Goal: Task Accomplishment & Management: Understand process/instructions

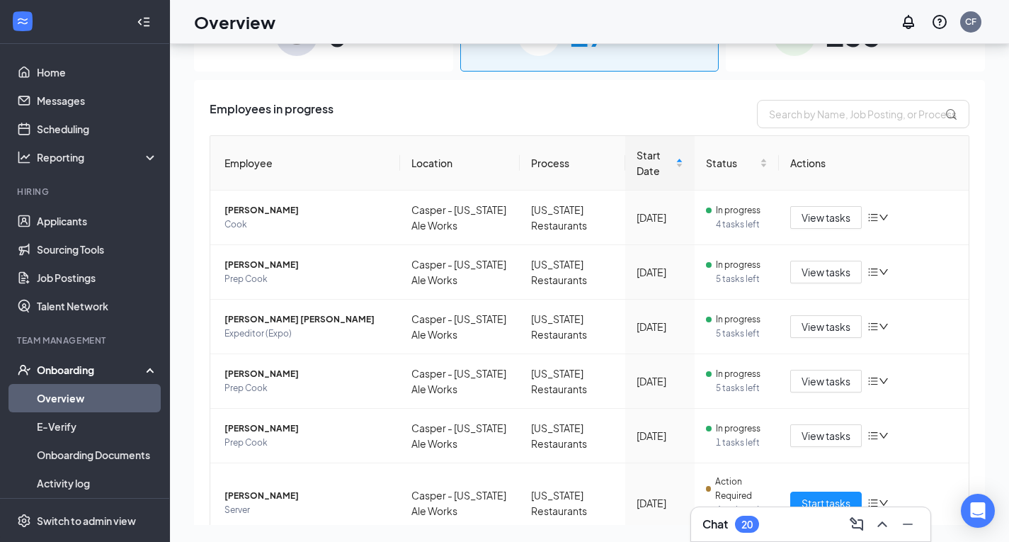
scroll to position [194, 0]
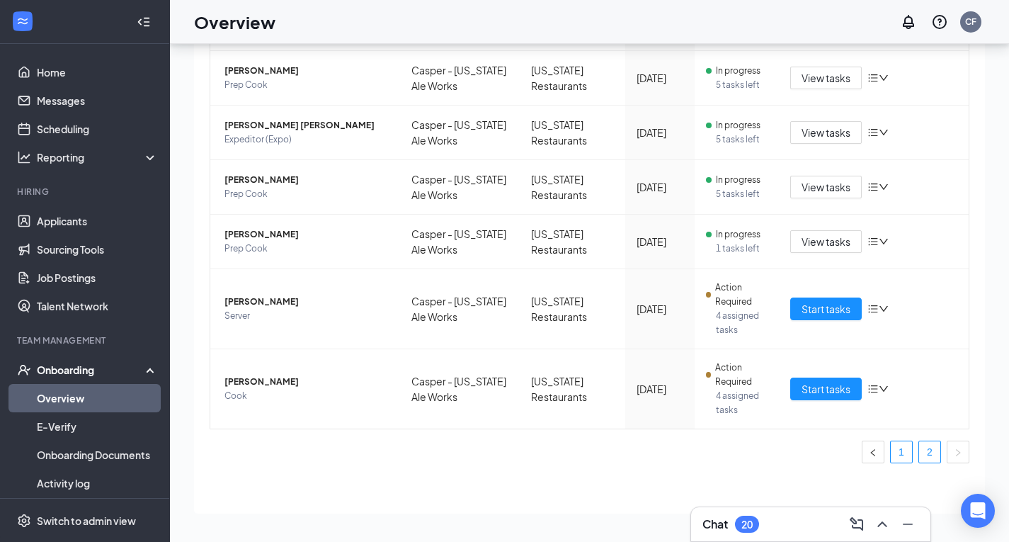
click at [891, 453] on link "1" at bounding box center [901, 451] width 21 height 21
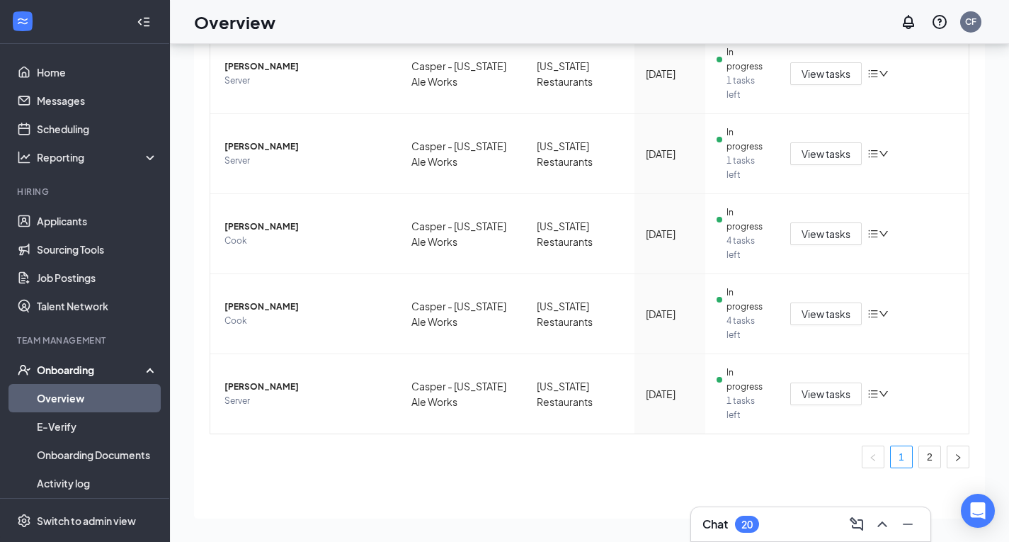
scroll to position [562, 0]
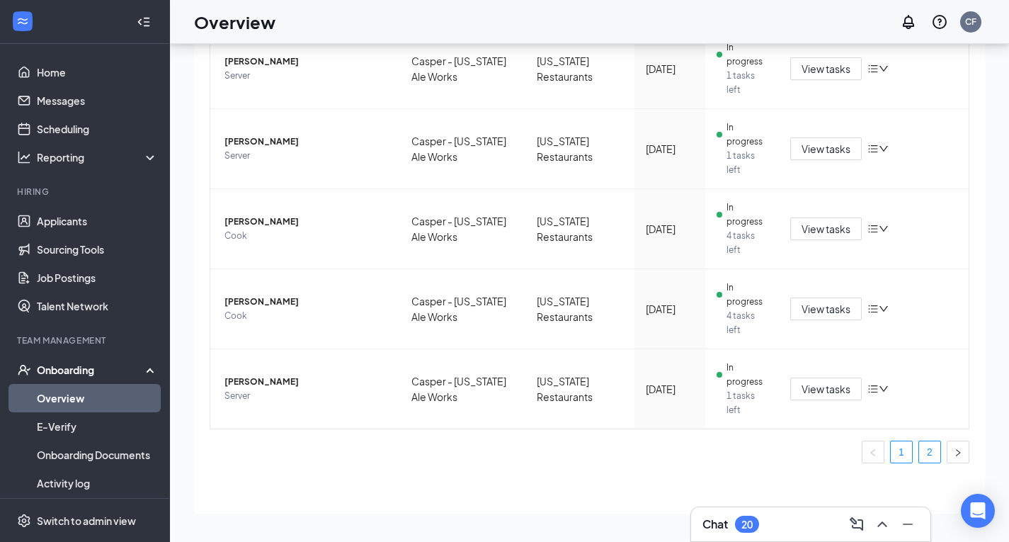
click at [926, 453] on link "2" at bounding box center [929, 451] width 21 height 21
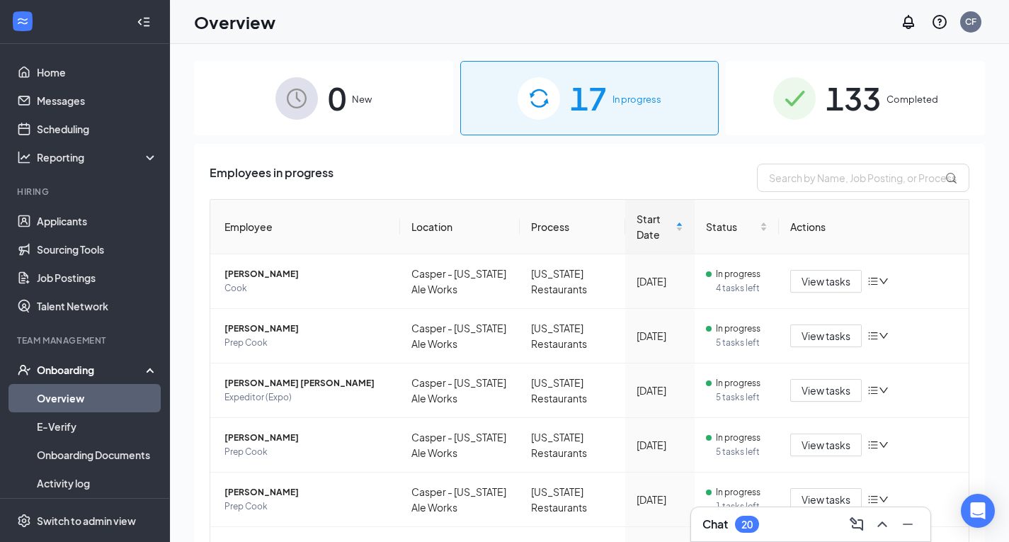
click at [383, 111] on div "0 New" at bounding box center [323, 98] width 259 height 74
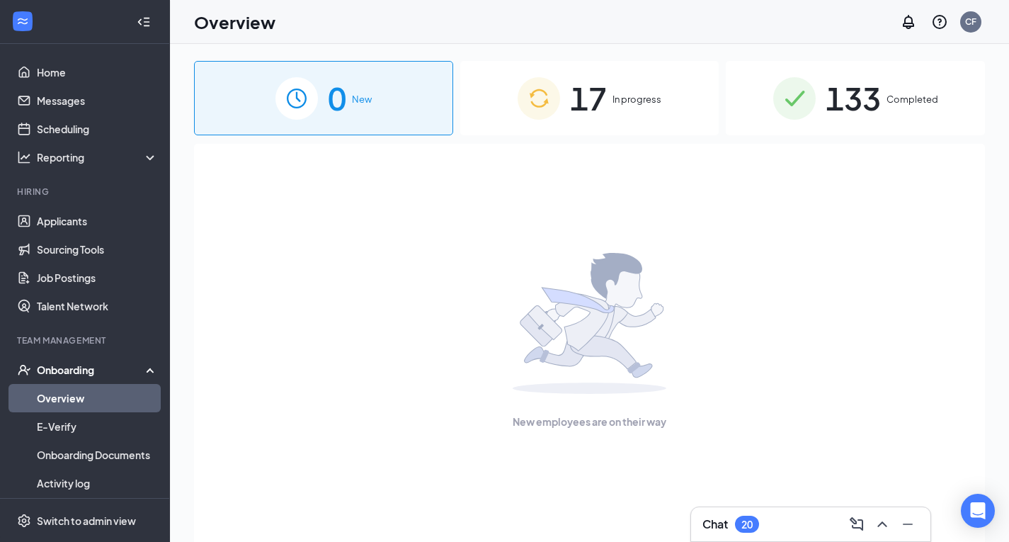
click at [108, 364] on div "Onboarding" at bounding box center [91, 370] width 109 height 14
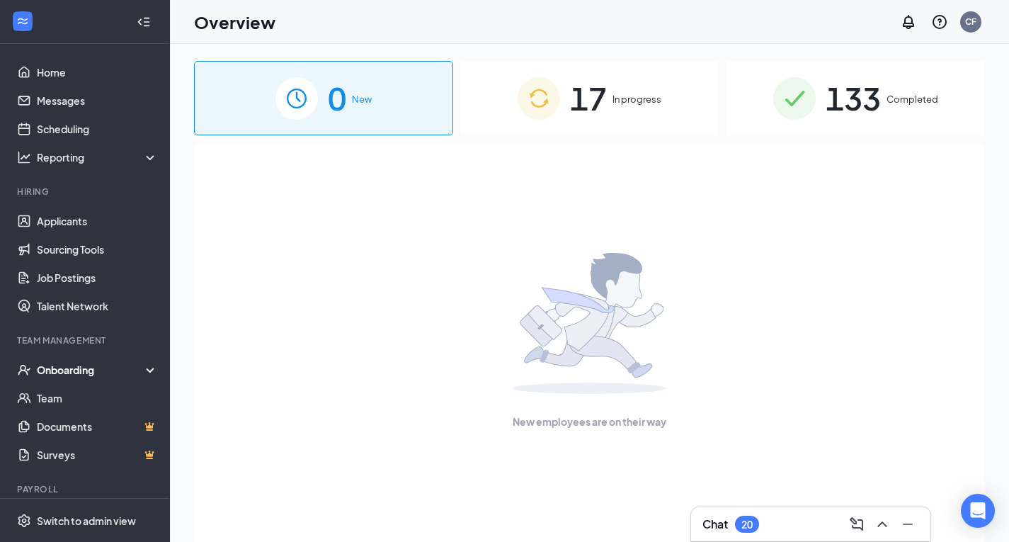
click at [615, 111] on div "17 In progress" at bounding box center [589, 98] width 259 height 74
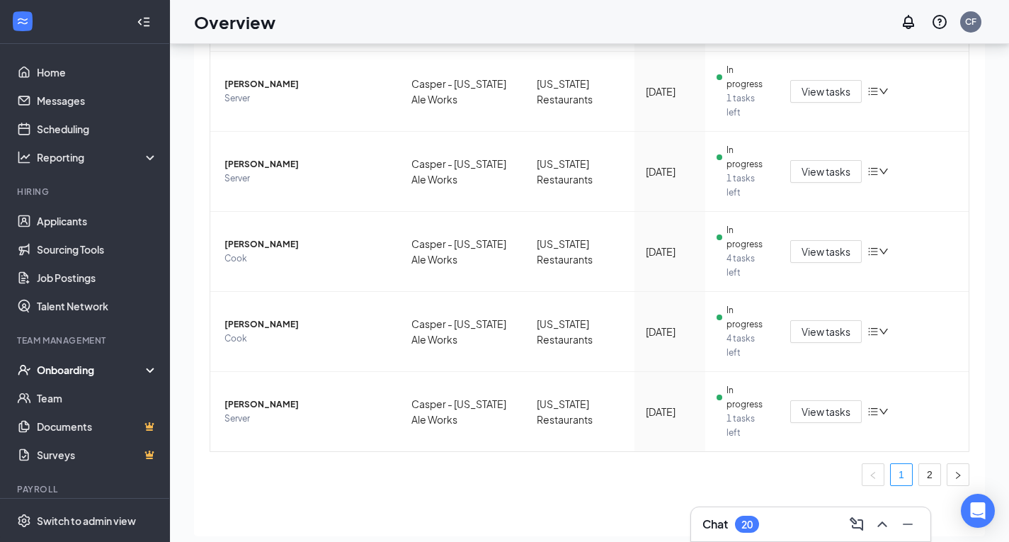
scroll to position [64, 0]
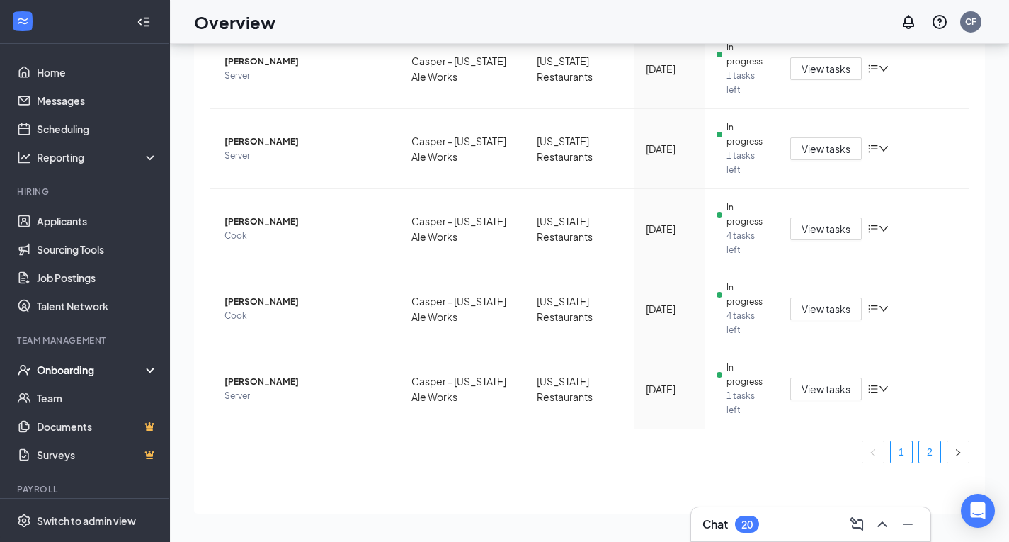
click at [922, 458] on link "2" at bounding box center [929, 451] width 21 height 21
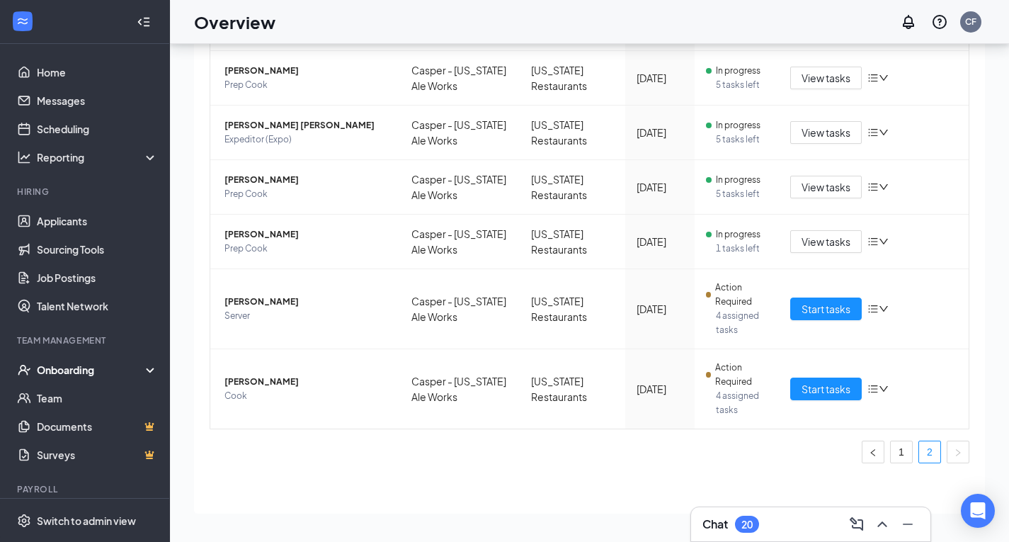
scroll to position [194, 0]
click at [806, 311] on span "Start tasks" at bounding box center [826, 309] width 49 height 16
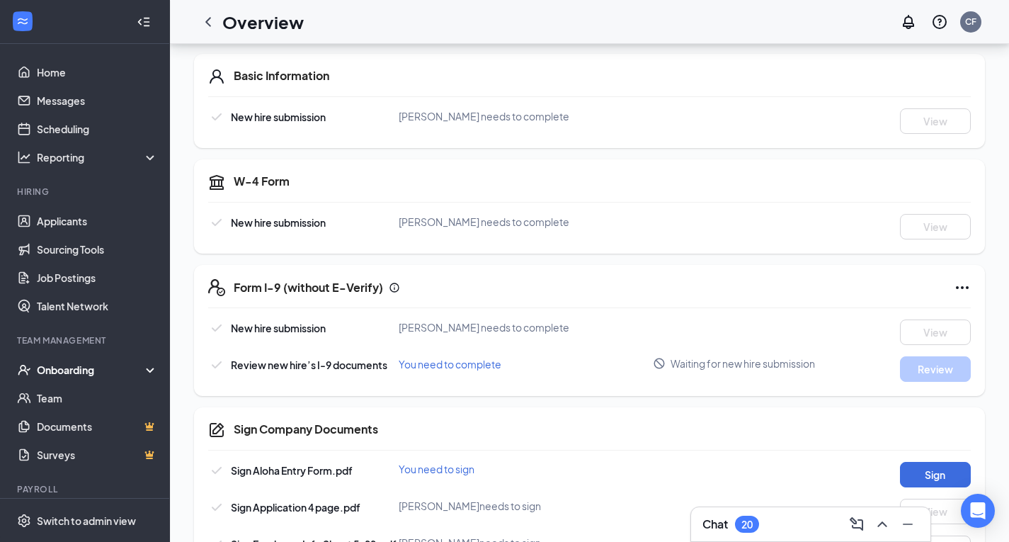
scroll to position [354, 0]
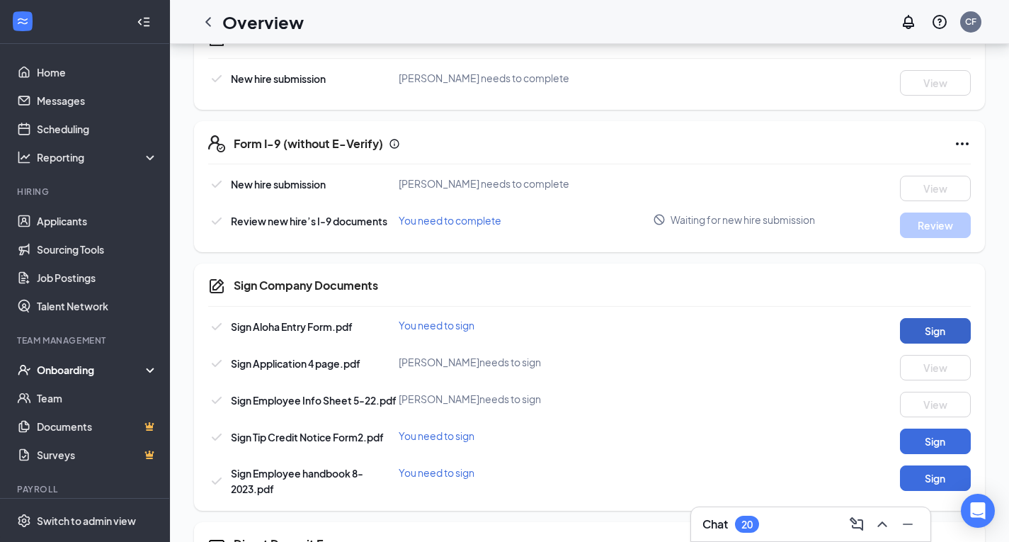
click at [942, 325] on button "Sign" at bounding box center [935, 330] width 71 height 25
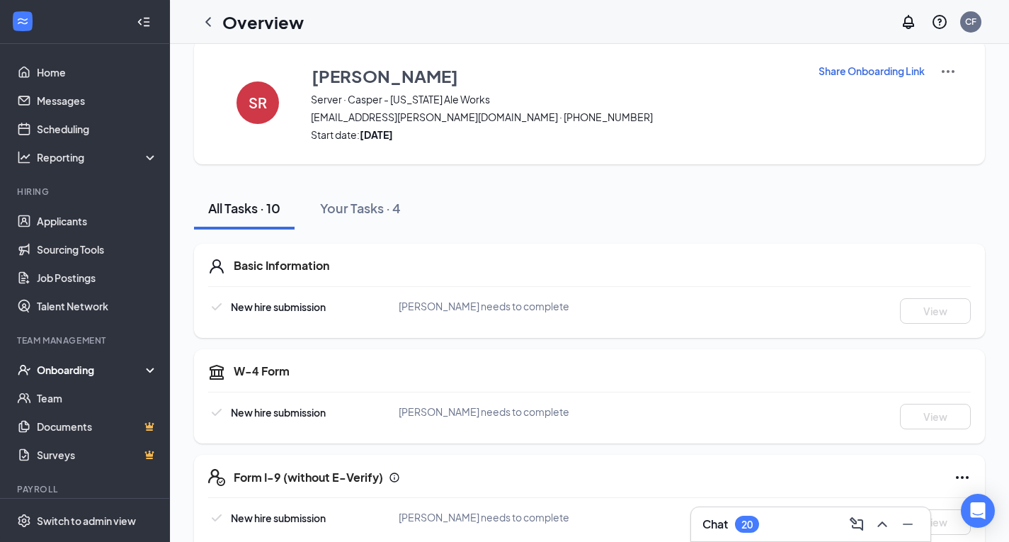
scroll to position [0, 0]
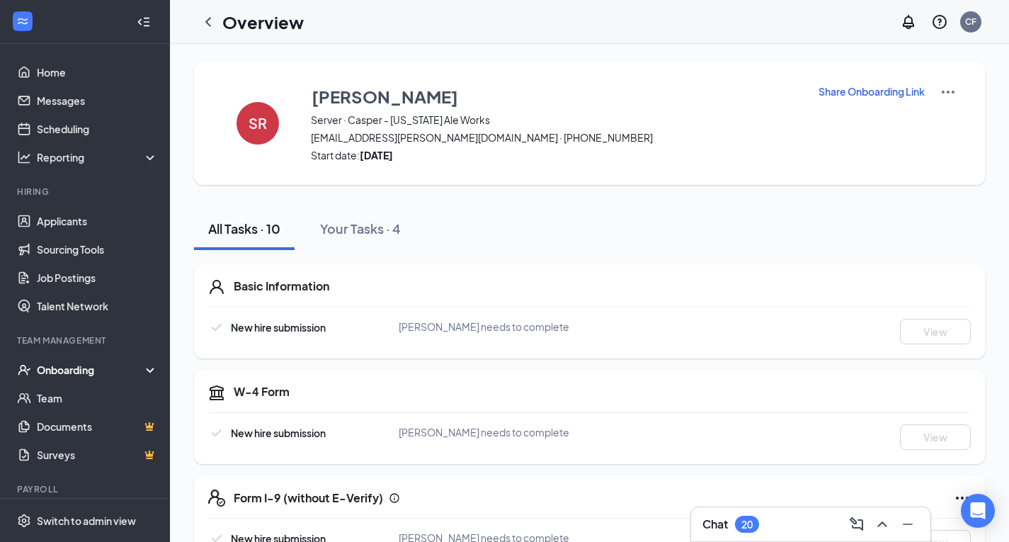
click at [825, 86] on p "Share Onboarding Link" at bounding box center [872, 91] width 106 height 14
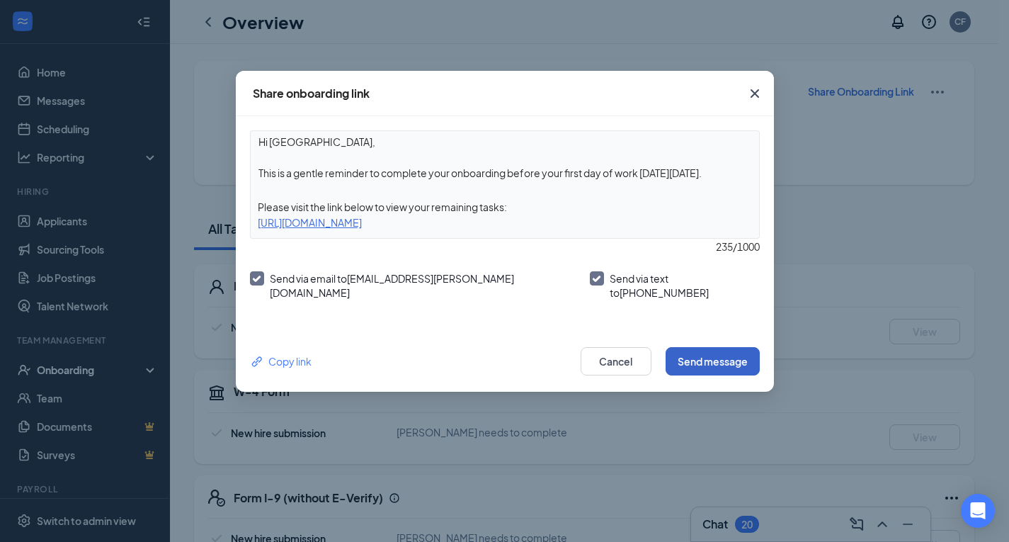
click at [702, 352] on button "Send message" at bounding box center [713, 361] width 94 height 28
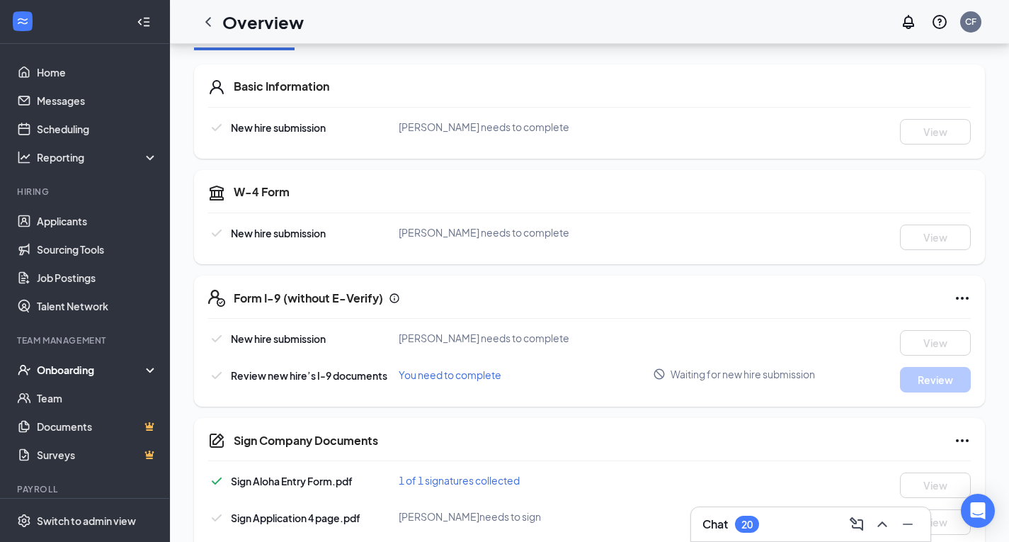
scroll to position [283, 0]
